Goal: Find specific page/section: Find specific page/section

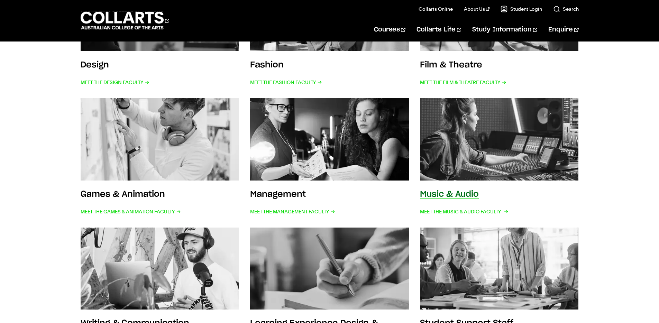
click at [441, 145] on img at bounding box center [499, 139] width 175 height 91
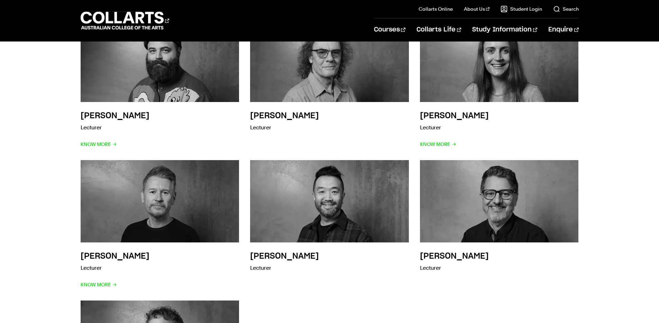
scroll to position [2063, 0]
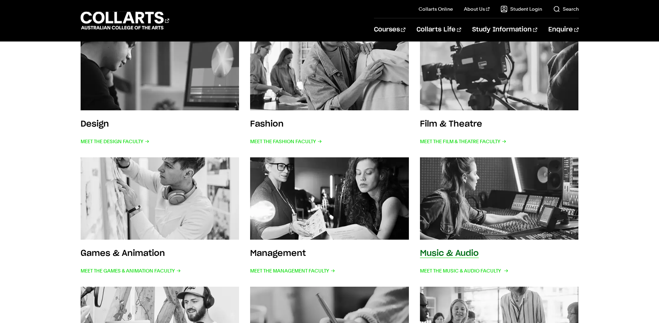
scroll to position [185, 0]
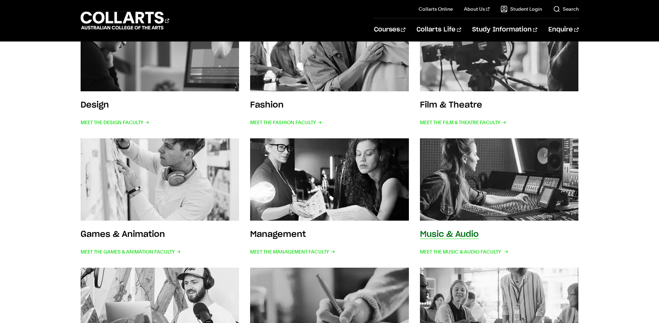
click at [477, 192] on img at bounding box center [499, 179] width 175 height 91
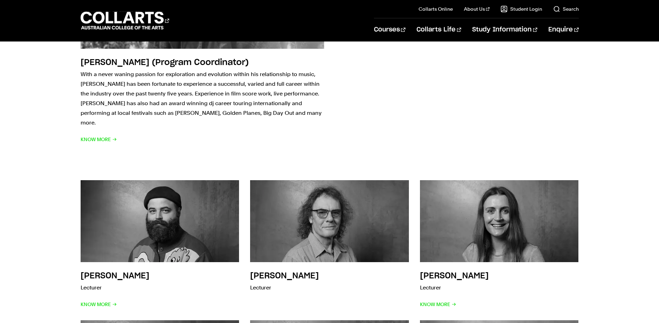
scroll to position [2076, 0]
